Goal: Contribute content

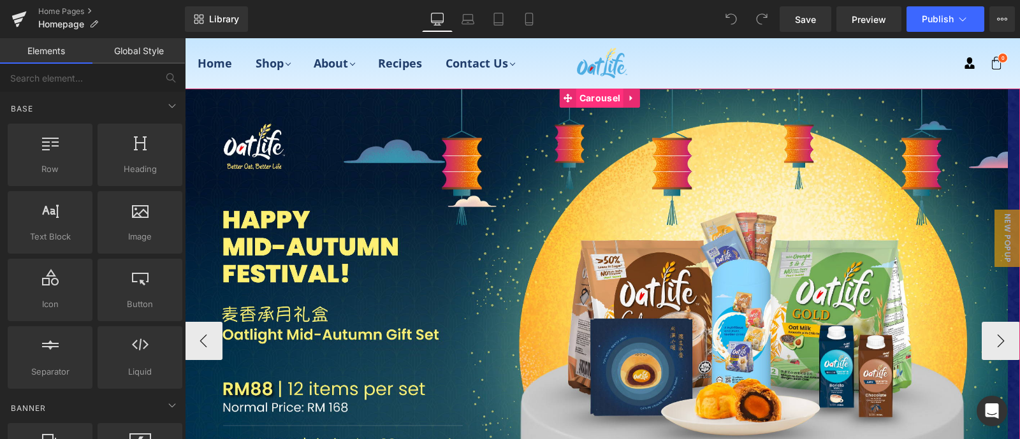
click at [607, 97] on span "Carousel" at bounding box center [599, 98] width 47 height 19
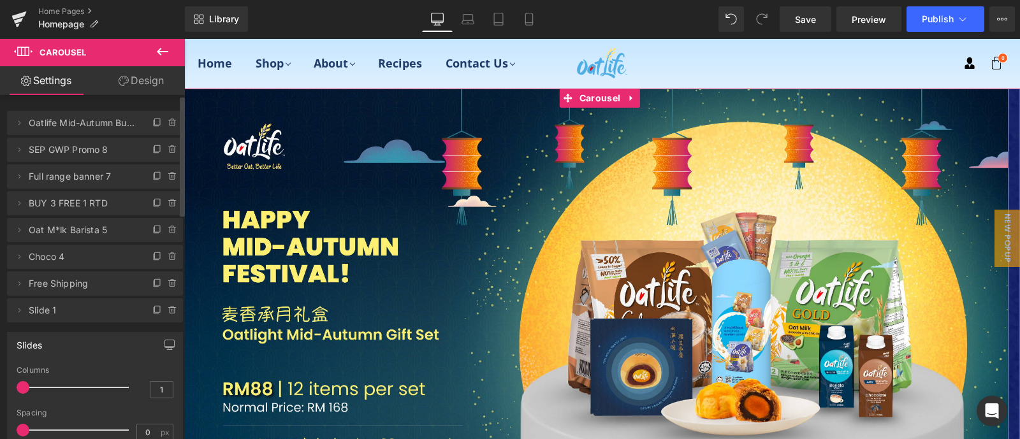
click at [85, 157] on span "SEP GWP Promo 8" at bounding box center [82, 150] width 107 height 24
click at [70, 148] on span "SEP GWP Promo 8" at bounding box center [82, 150] width 107 height 24
click at [115, 158] on span "SEP GWP Promo 8" at bounding box center [82, 150] width 107 height 24
click at [114, 145] on span "SEP GWP Promo 8" at bounding box center [82, 150] width 107 height 24
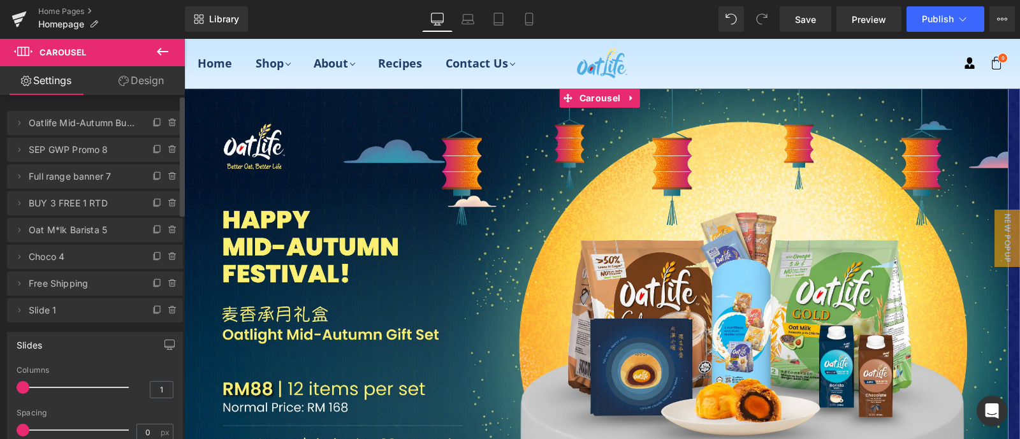
click at [105, 149] on span "SEP GWP Promo 8" at bounding box center [82, 150] width 107 height 24
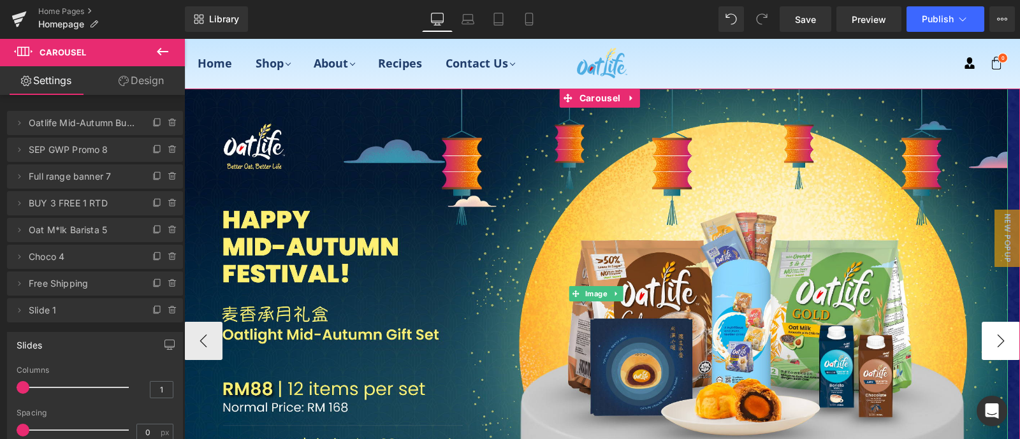
click at [993, 328] on button "›" at bounding box center [1001, 341] width 38 height 38
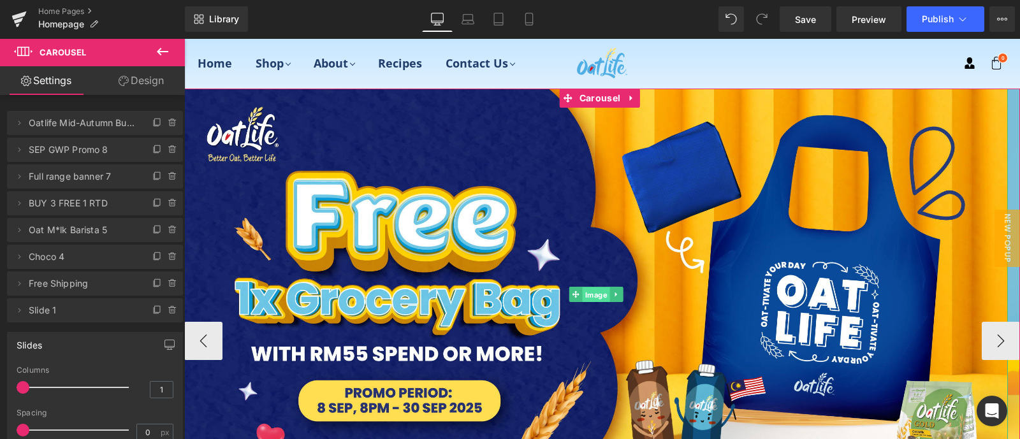
click at [588, 288] on span "Image" at bounding box center [596, 295] width 27 height 15
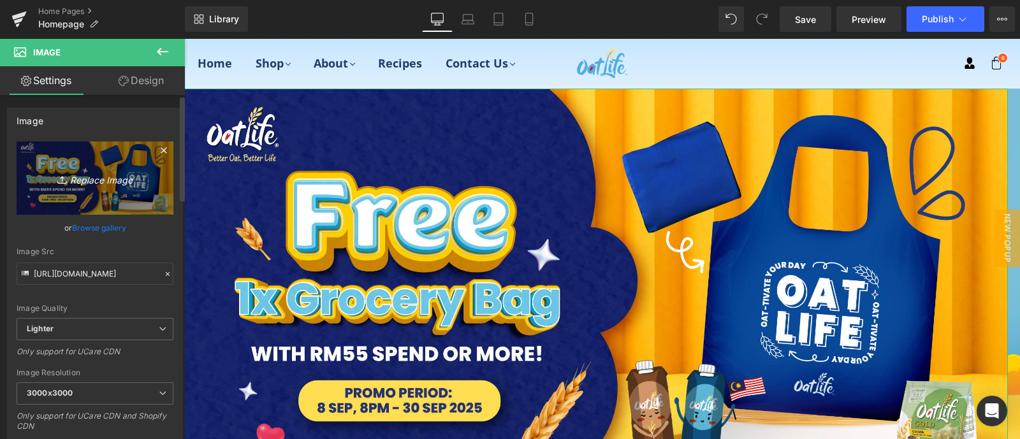
click at [91, 174] on icon "Replace Image" at bounding box center [95, 178] width 102 height 16
type input "C:\fakepath\Fully Redeemed.jpg"
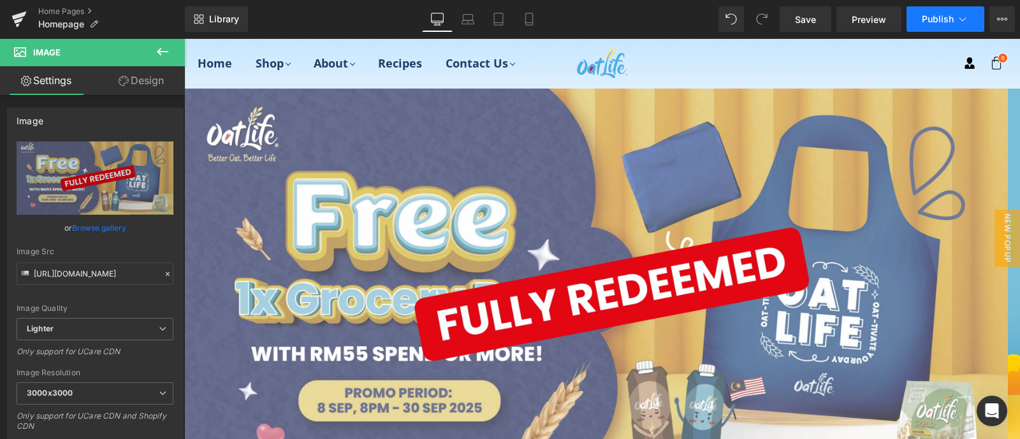
click at [932, 12] on button "Publish" at bounding box center [946, 19] width 78 height 26
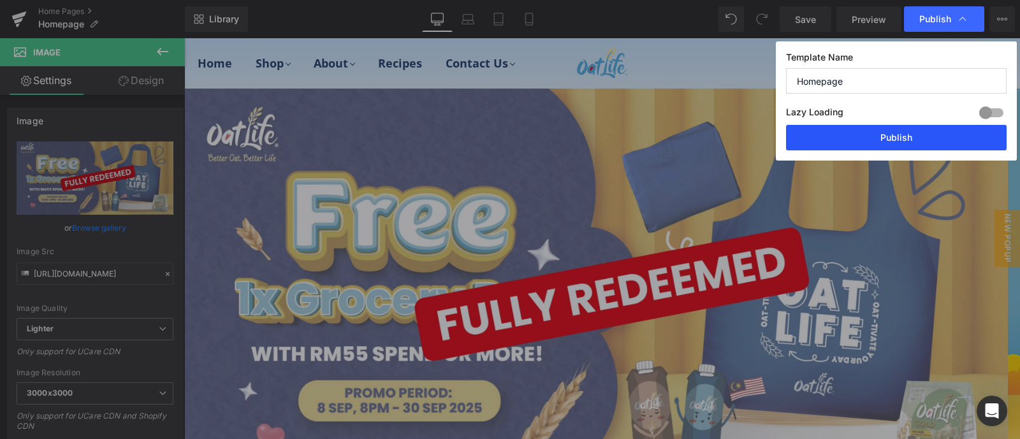
click at [870, 132] on button "Publish" at bounding box center [896, 138] width 221 height 26
